Goal: Information Seeking & Learning: Learn about a topic

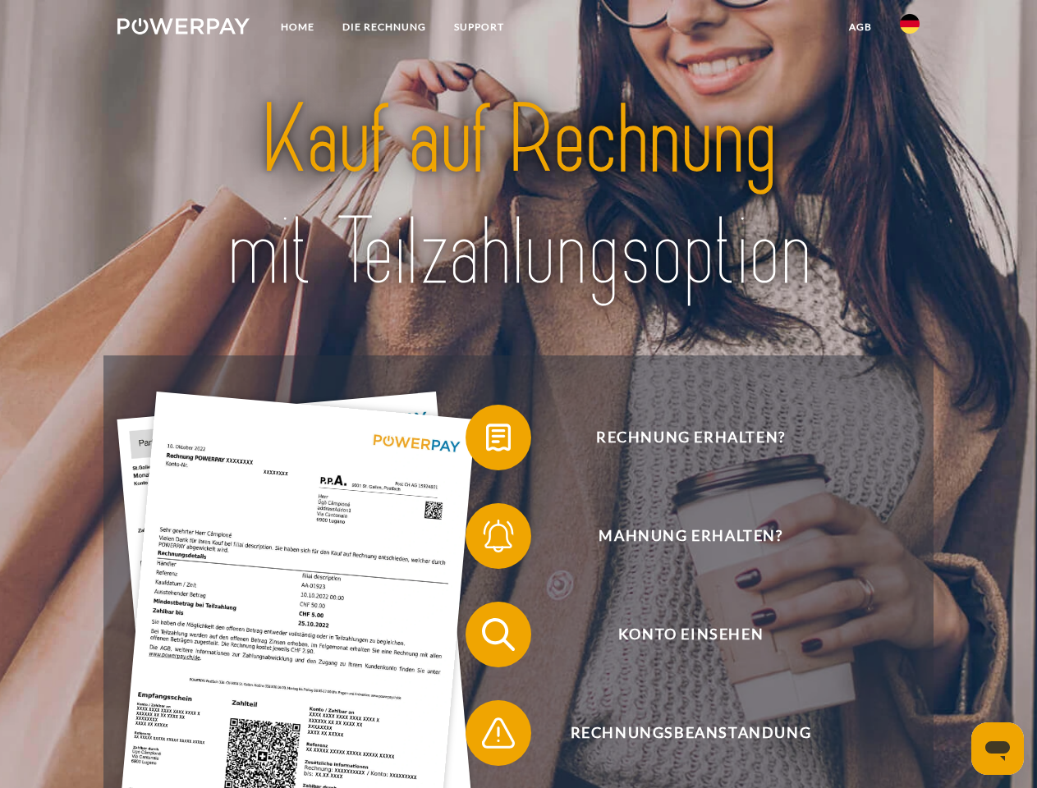
click at [183, 29] on img at bounding box center [183, 26] width 132 height 16
click at [910, 29] on img at bounding box center [910, 24] width 20 height 20
click at [860, 27] on link "agb" at bounding box center [860, 27] width 51 height 30
click at [486, 441] on span at bounding box center [474, 438] width 82 height 82
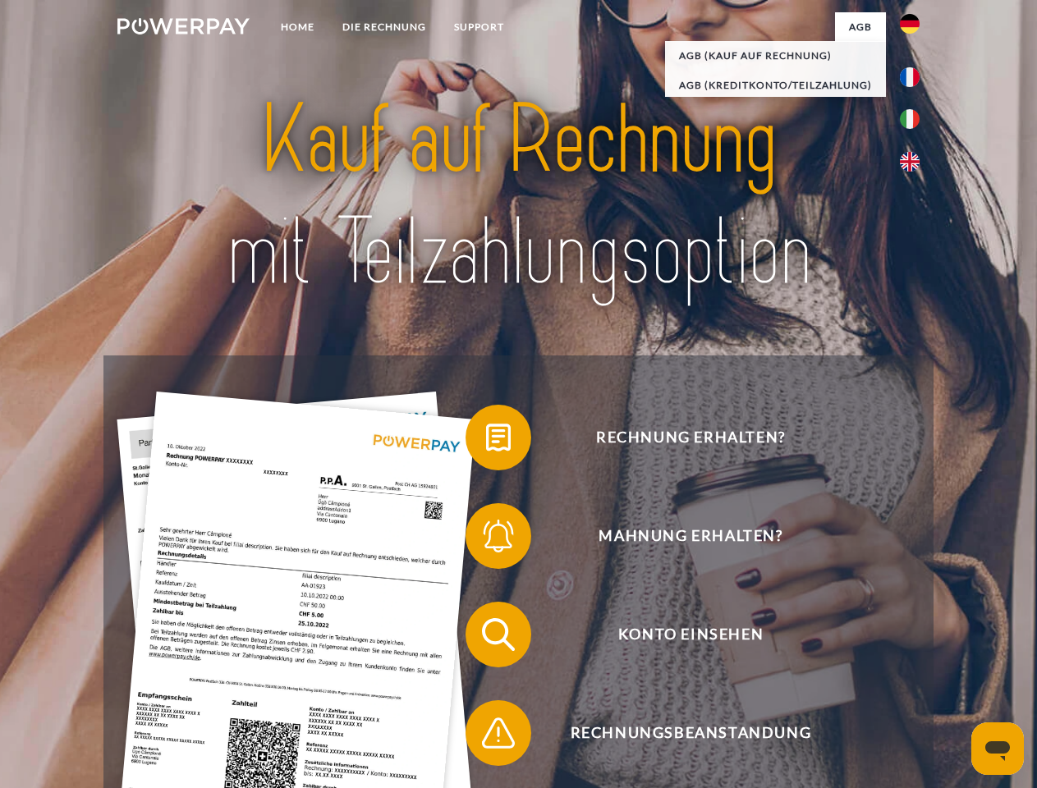
click at [486, 539] on span at bounding box center [474, 536] width 82 height 82
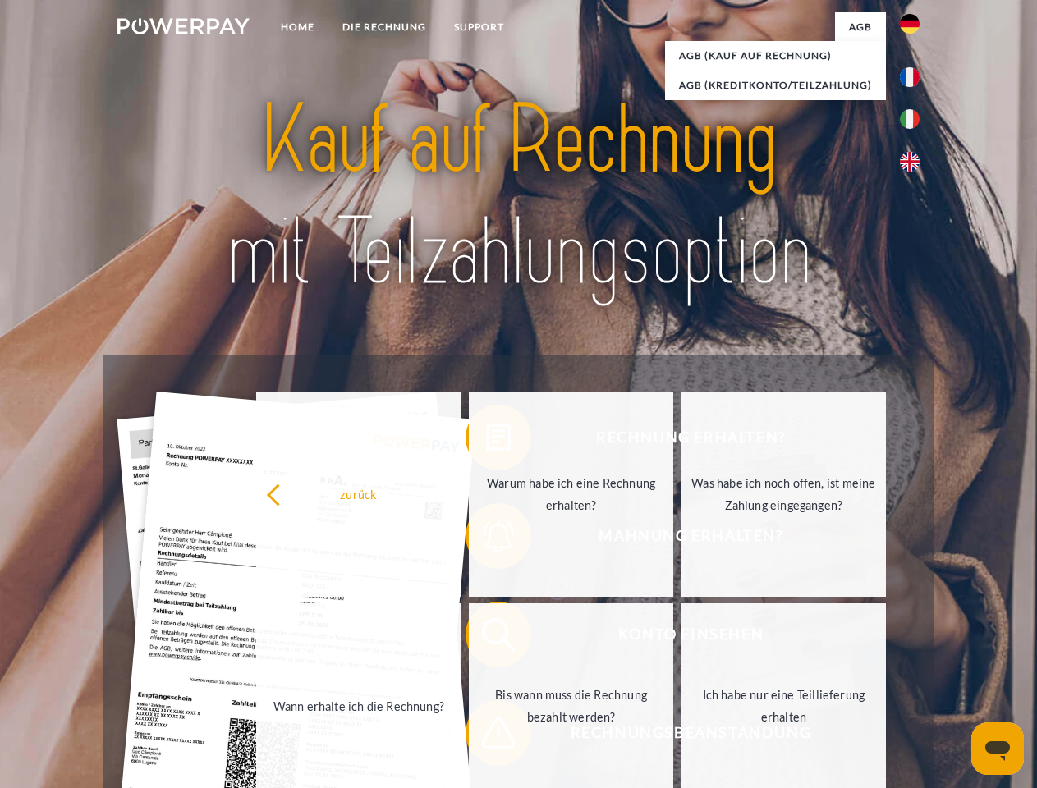
click at [486, 638] on link "Bis wann muss die Rechnung bezahlt werden?" at bounding box center [571, 705] width 204 height 205
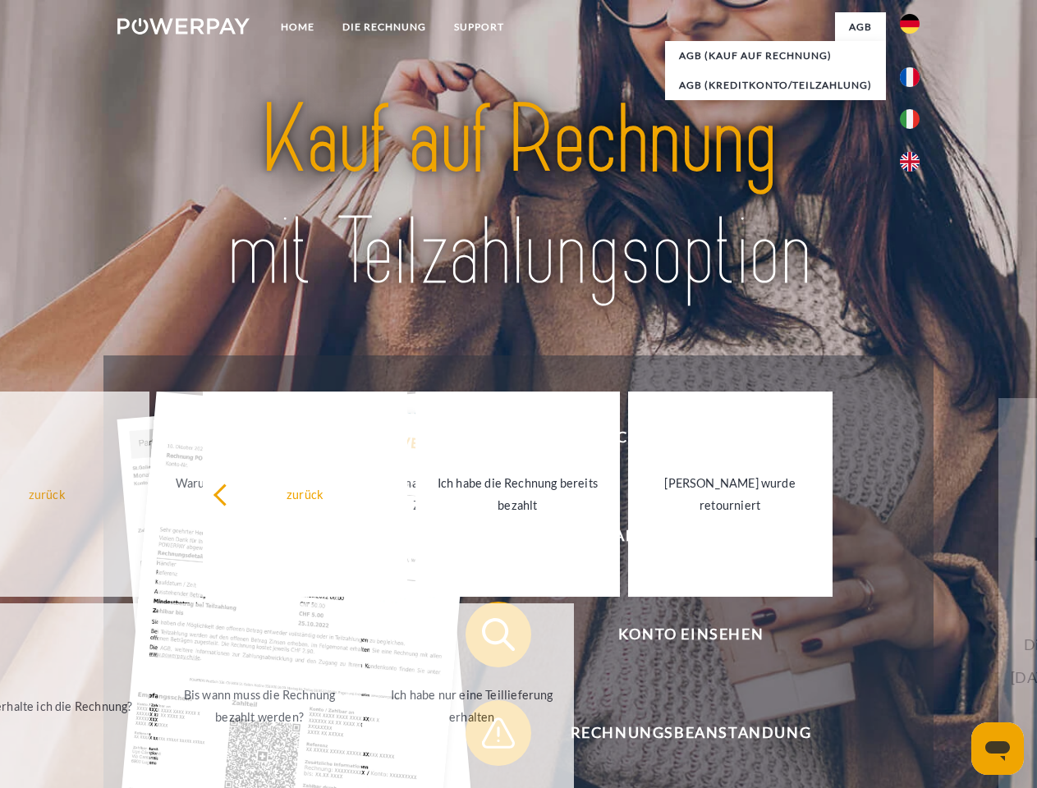
click at [486, 736] on div "Rechnung erhalten? Mahnung erhalten? Konto einsehen" at bounding box center [517, 683] width 829 height 657
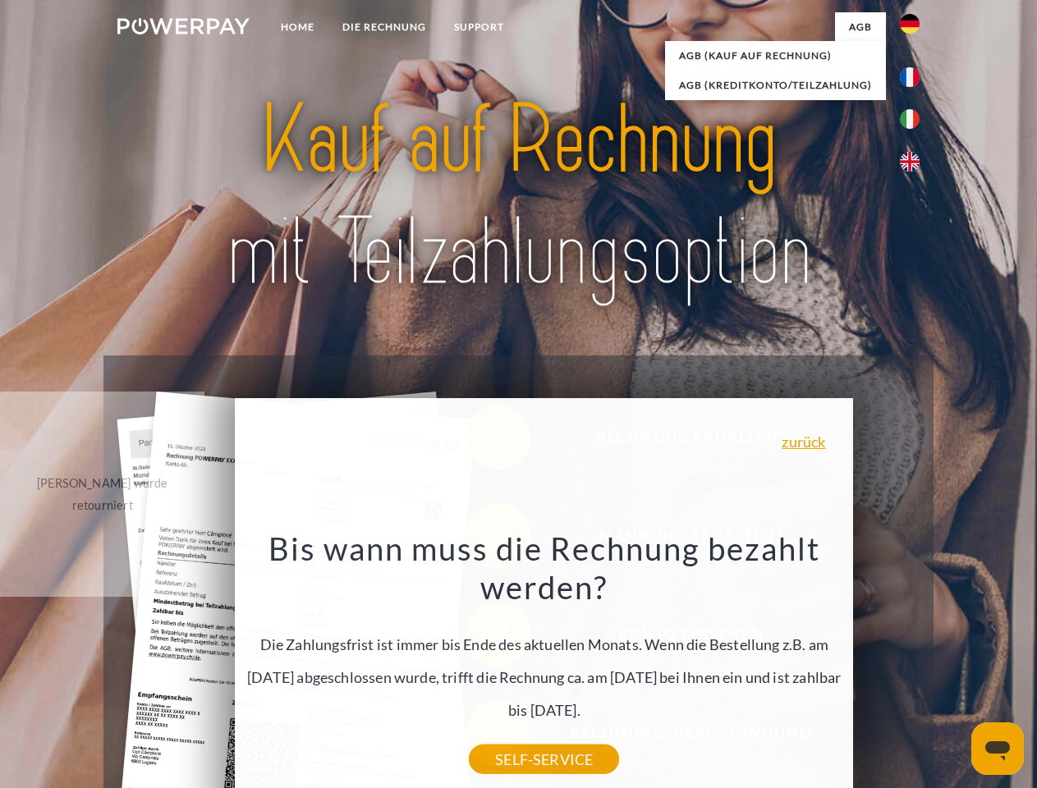
click at [998, 749] on icon "Messaging-Fenster öffnen" at bounding box center [997, 751] width 25 height 20
